Goal: Task Accomplishment & Management: Complete application form

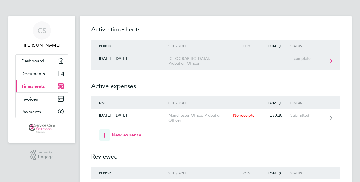
click at [331, 61] on icon at bounding box center [331, 61] width 2 height 4
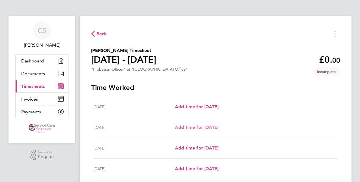
click at [218, 126] on span "Add time for [DATE]" at bounding box center [197, 127] width 44 height 5
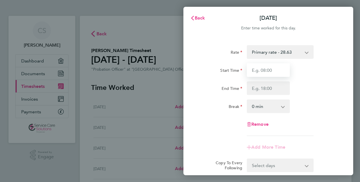
click at [267, 72] on input "Start Time" at bounding box center [268, 70] width 43 height 14
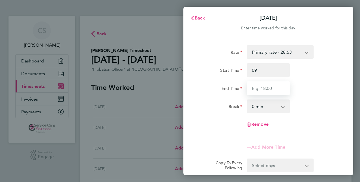
type input "09:00"
click at [256, 90] on input "End Time" at bounding box center [268, 88] width 43 height 14
type input "18:00"
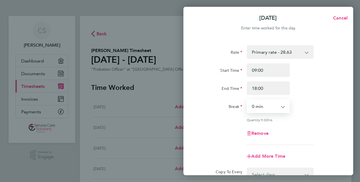
click at [261, 103] on select "0 min 15 min 30 min 45 min 60 min 75 min 90 min" at bounding box center [264, 106] width 35 height 12
select select "30"
click at [247, 100] on select "0 min 15 min 30 min 45 min 60 min 75 min 90 min" at bounding box center [264, 106] width 35 height 12
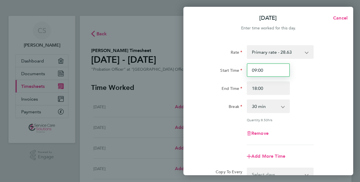
click at [261, 72] on input "09:00" at bounding box center [268, 70] width 43 height 14
type input "08:00"
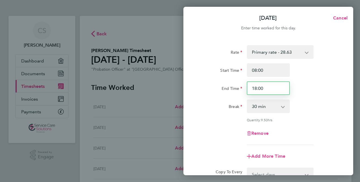
click at [265, 88] on input "18:00" at bounding box center [268, 88] width 43 height 14
type input "17:30"
click at [348, 158] on div "Rate Primary rate - 28.63 Start Time 08:00 End Time 17:30 Break 0 min 15 min 30…" at bounding box center [268, 125] width 170 height 174
click at [341, 148] on div "Rate Primary rate - 28.63 Start Time 08:00 End Time 17:30 Break 0 min 15 min 30…" at bounding box center [268, 125] width 170 height 174
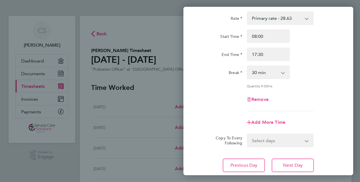
scroll to position [73, 0]
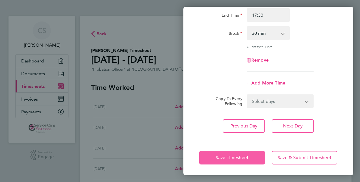
click at [235, 155] on span "Save Timesheet" at bounding box center [231, 158] width 33 height 6
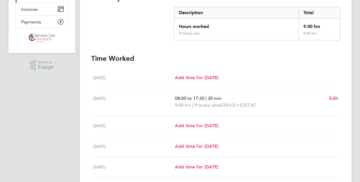
scroll to position [90, 0]
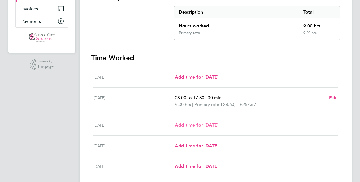
click at [218, 125] on span "Add time for [DATE]" at bounding box center [197, 124] width 44 height 5
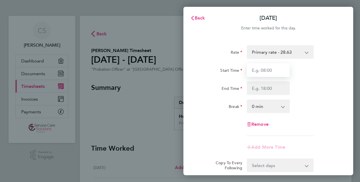
click at [269, 71] on input "Start Time" at bounding box center [268, 70] width 43 height 14
type input "07:30"
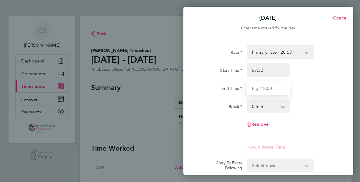
click at [261, 90] on input "End Time" at bounding box center [268, 88] width 43 height 14
type input "18:00"
click at [284, 104] on app-icon-cross-button at bounding box center [285, 106] width 7 height 12
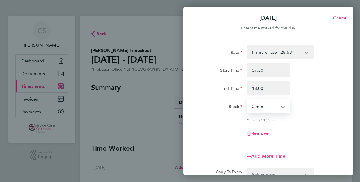
click at [265, 106] on select "0 min 15 min 30 min 45 min 60 min 75 min 90 min" at bounding box center [264, 106] width 35 height 12
select select "30"
click at [247, 100] on select "0 min 15 min 30 min 45 min 60 min 75 min 90 min" at bounding box center [264, 106] width 35 height 12
click at [330, 143] on div "Rate Primary rate - 28.63 Start Time 07:30 End Time 18:00 Break 0 min 15 min 30…" at bounding box center [268, 95] width 138 height 100
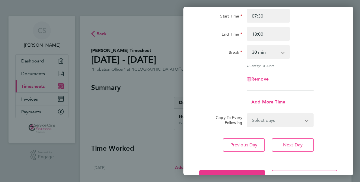
scroll to position [73, 0]
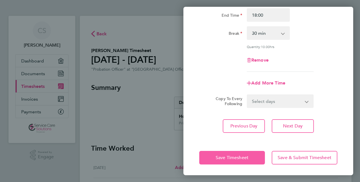
click at [238, 158] on span "Save Timesheet" at bounding box center [231, 158] width 33 height 6
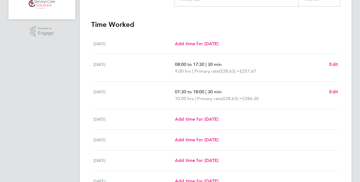
scroll to position [124, 0]
click at [218, 120] on span "Add time for [DATE]" at bounding box center [197, 118] width 44 height 5
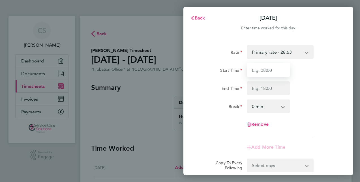
click at [263, 68] on input "Start Time" at bounding box center [268, 70] width 43 height 14
type input "08:00"
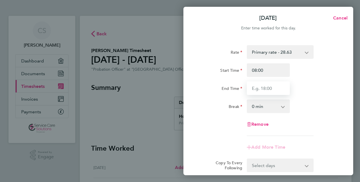
click at [251, 87] on input "End Time" at bounding box center [268, 88] width 43 height 14
type input "1"
type input "16:00"
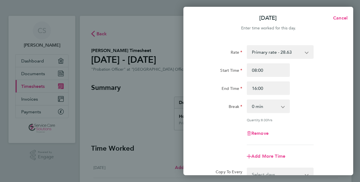
click at [283, 105] on app-icon-cross-button at bounding box center [285, 106] width 7 height 12
click at [258, 106] on select "0 min 15 min 30 min 45 min 60 min 75 min 90 min" at bounding box center [264, 106] width 35 height 12
select select "30"
click at [247, 100] on select "0 min 15 min 30 min 45 min 60 min 75 min 90 min" at bounding box center [264, 106] width 35 height 12
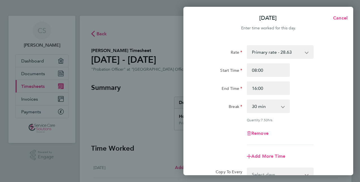
click at [324, 157] on div "Add More Time" at bounding box center [268, 157] width 142 height 14
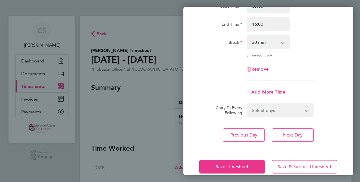
scroll to position [73, 0]
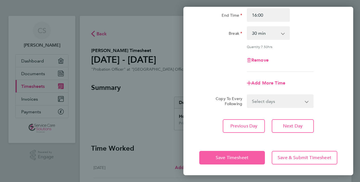
click at [235, 156] on span "Save Timesheet" at bounding box center [231, 158] width 33 height 6
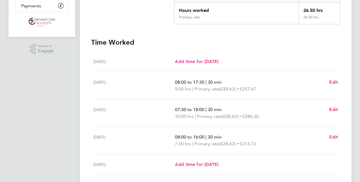
scroll to position [113, 0]
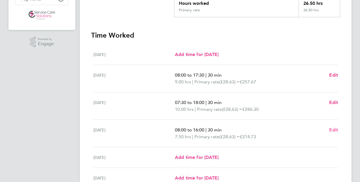
click at [334, 129] on span "Edit" at bounding box center [333, 129] width 9 height 5
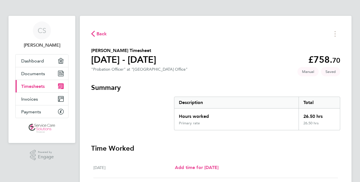
select select "30"
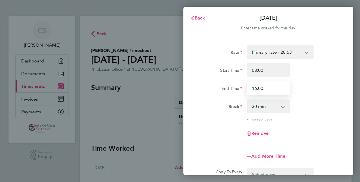
click at [267, 86] on input "16:00" at bounding box center [268, 88] width 43 height 14
type input "16:30"
click at [314, 131] on div "Remove" at bounding box center [268, 134] width 142 height 14
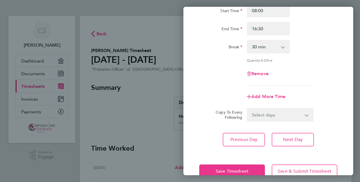
scroll to position [73, 0]
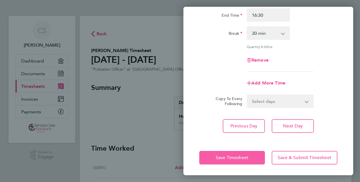
click at [232, 157] on span "Save Timesheet" at bounding box center [231, 158] width 33 height 6
